Goal: Task Accomplishment & Management: Manage account settings

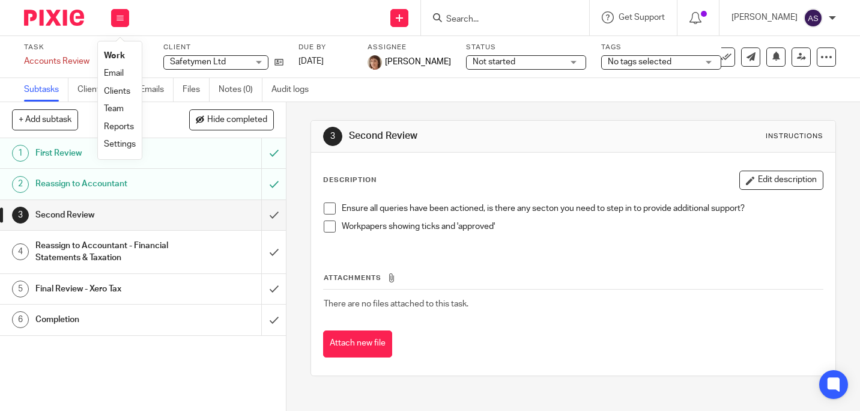
click at [109, 56] on link "Work" at bounding box center [114, 56] width 21 height 8
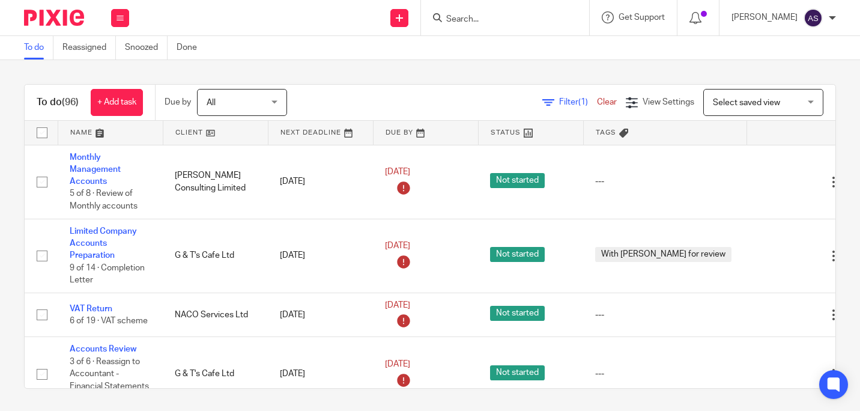
click at [505, 19] on input "Search" at bounding box center [499, 19] width 108 height 11
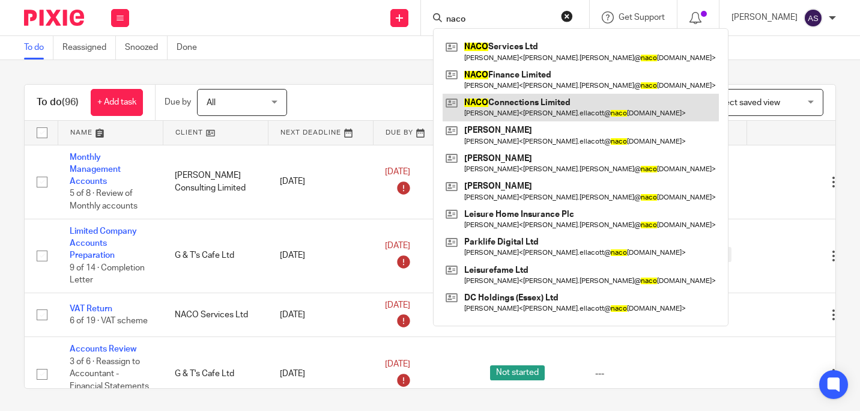
type input "naco"
click at [512, 100] on link at bounding box center [581, 108] width 276 height 28
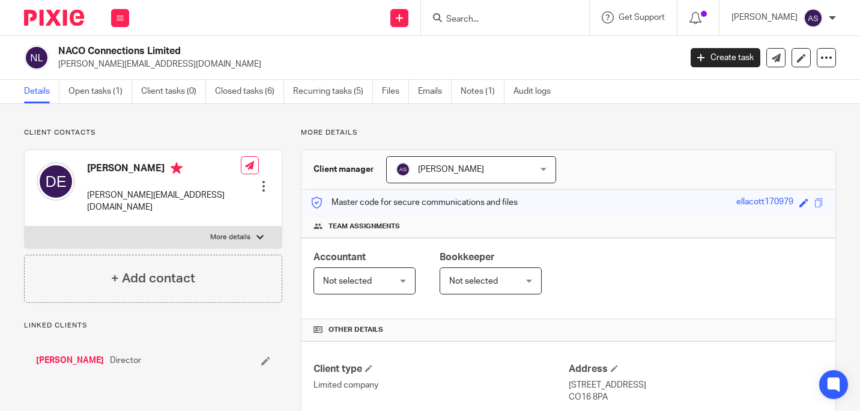
click at [86, 91] on link "Open tasks (1)" at bounding box center [100, 91] width 64 height 23
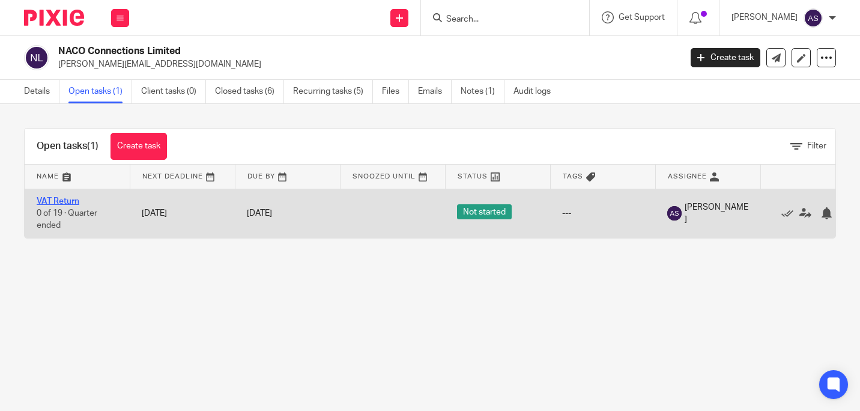
click at [61, 202] on link "VAT Return" at bounding box center [58, 201] width 43 height 8
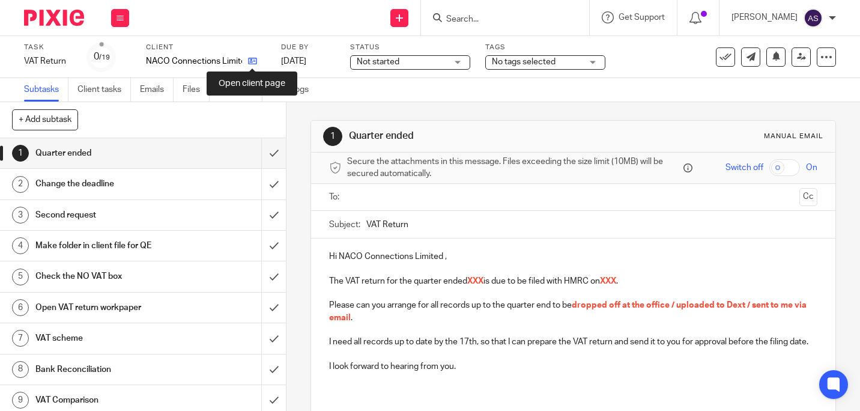
click at [256, 59] on icon at bounding box center [252, 60] width 9 height 9
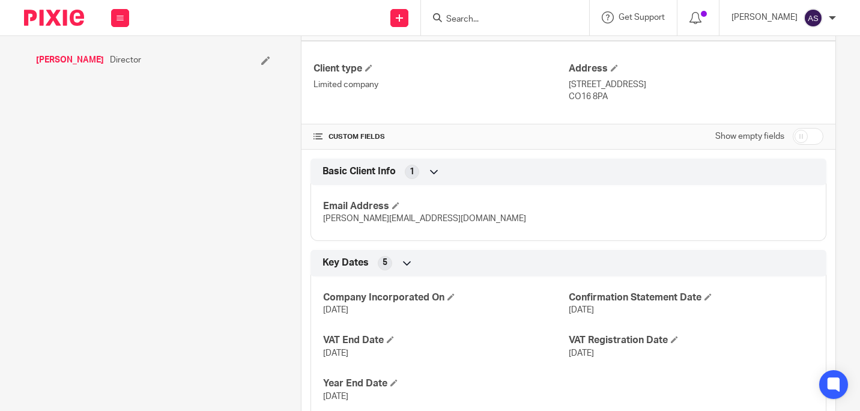
scroll to position [360, 0]
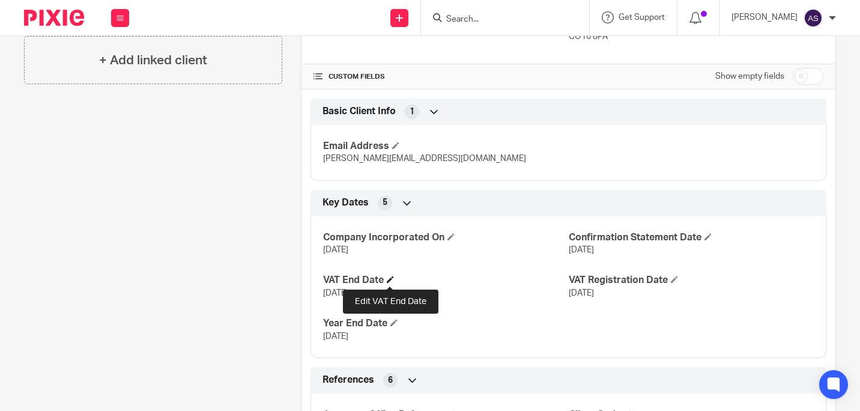
click at [389, 279] on span at bounding box center [390, 279] width 7 height 7
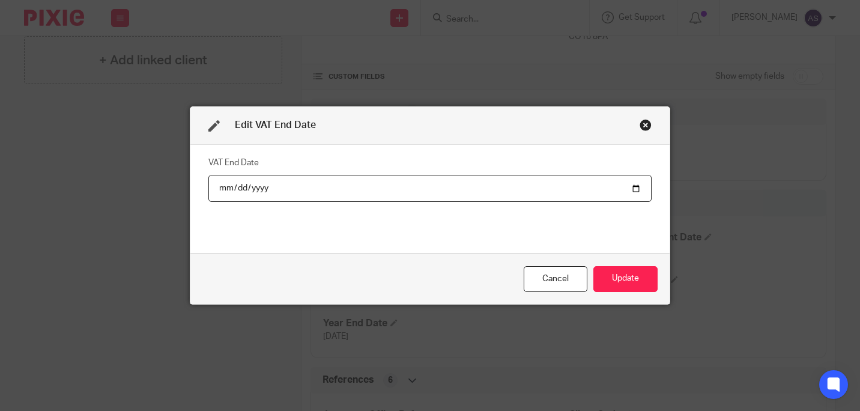
type input "2025-05-31"
click at [631, 279] on button "Update" at bounding box center [626, 279] width 64 height 26
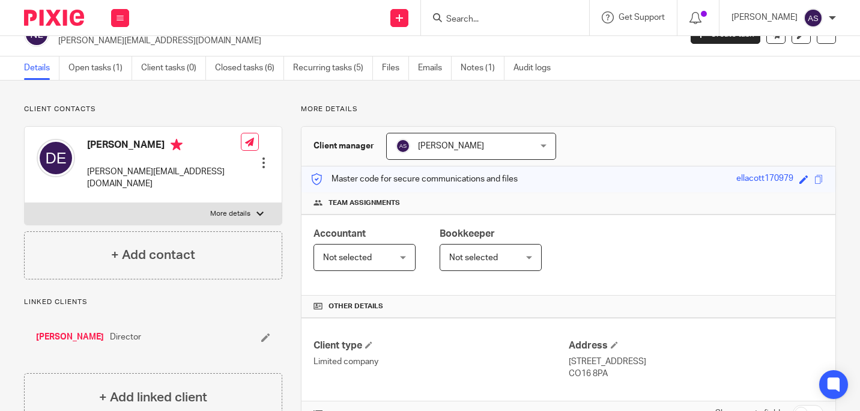
scroll to position [0, 0]
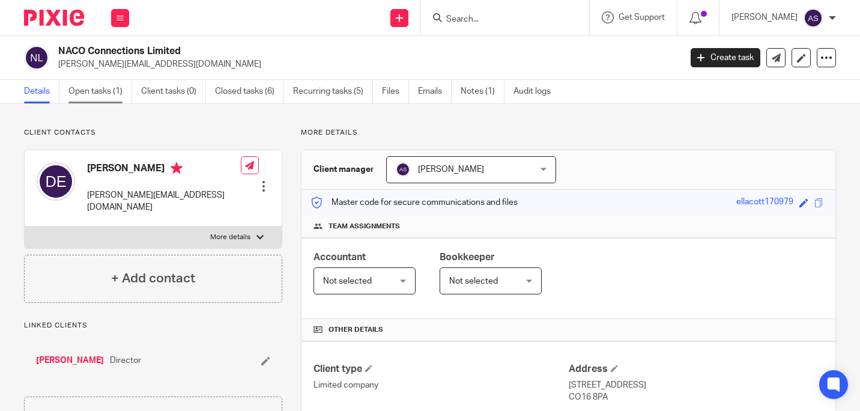
click at [112, 91] on link "Open tasks (1)" at bounding box center [100, 91] width 64 height 23
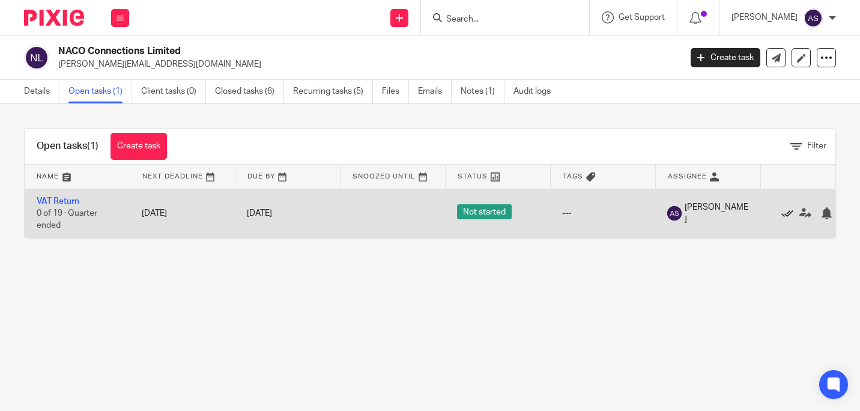
click at [784, 211] on icon at bounding box center [788, 213] width 12 height 12
